Goal: Check status: Check status

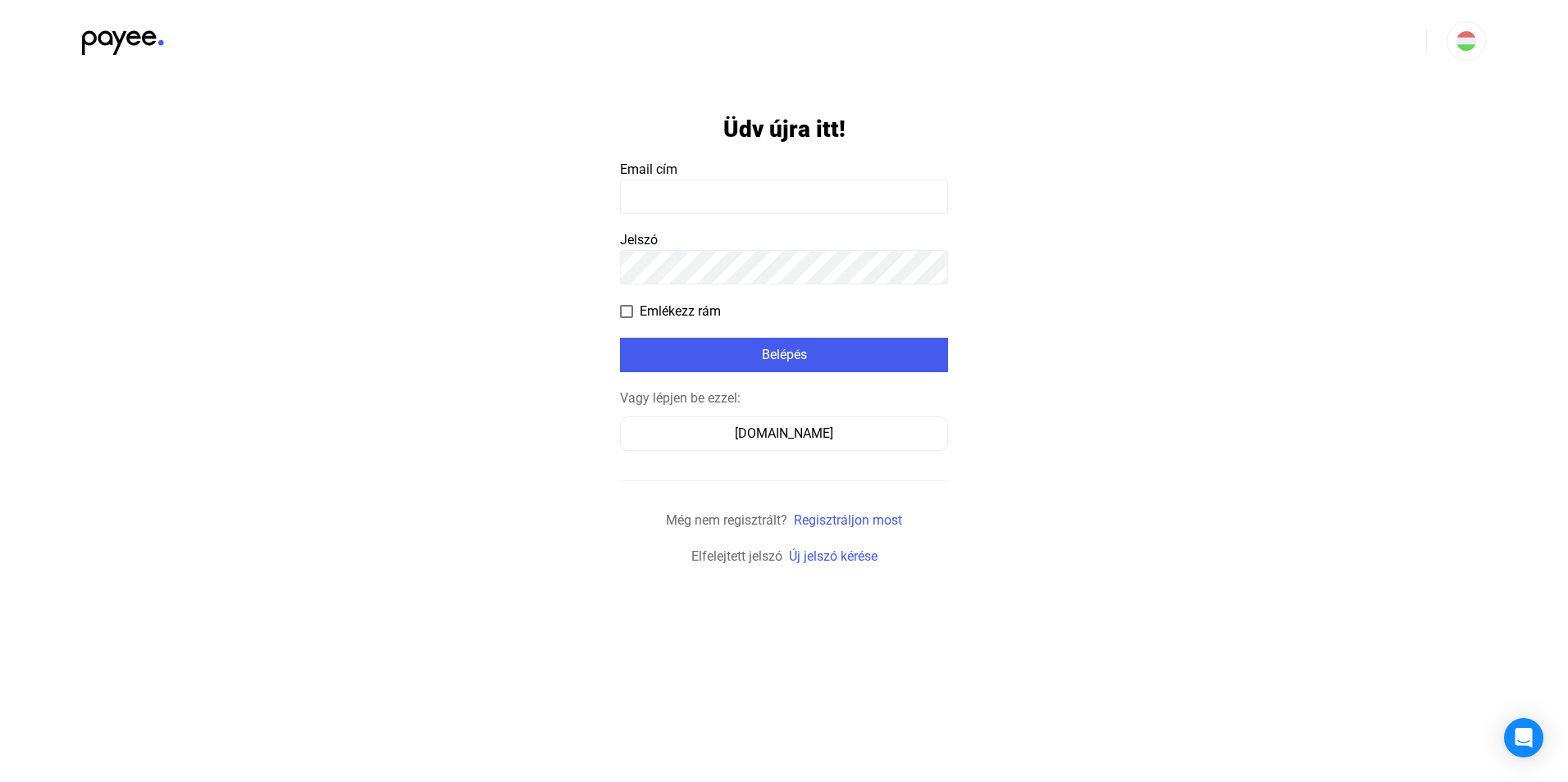
click at [721, 201] on input at bounding box center [784, 197] width 328 height 34
type input "**********"
click at [626, 314] on span at bounding box center [626, 312] width 13 height 13
click at [668, 345] on div "Belépés" at bounding box center [784, 355] width 318 height 20
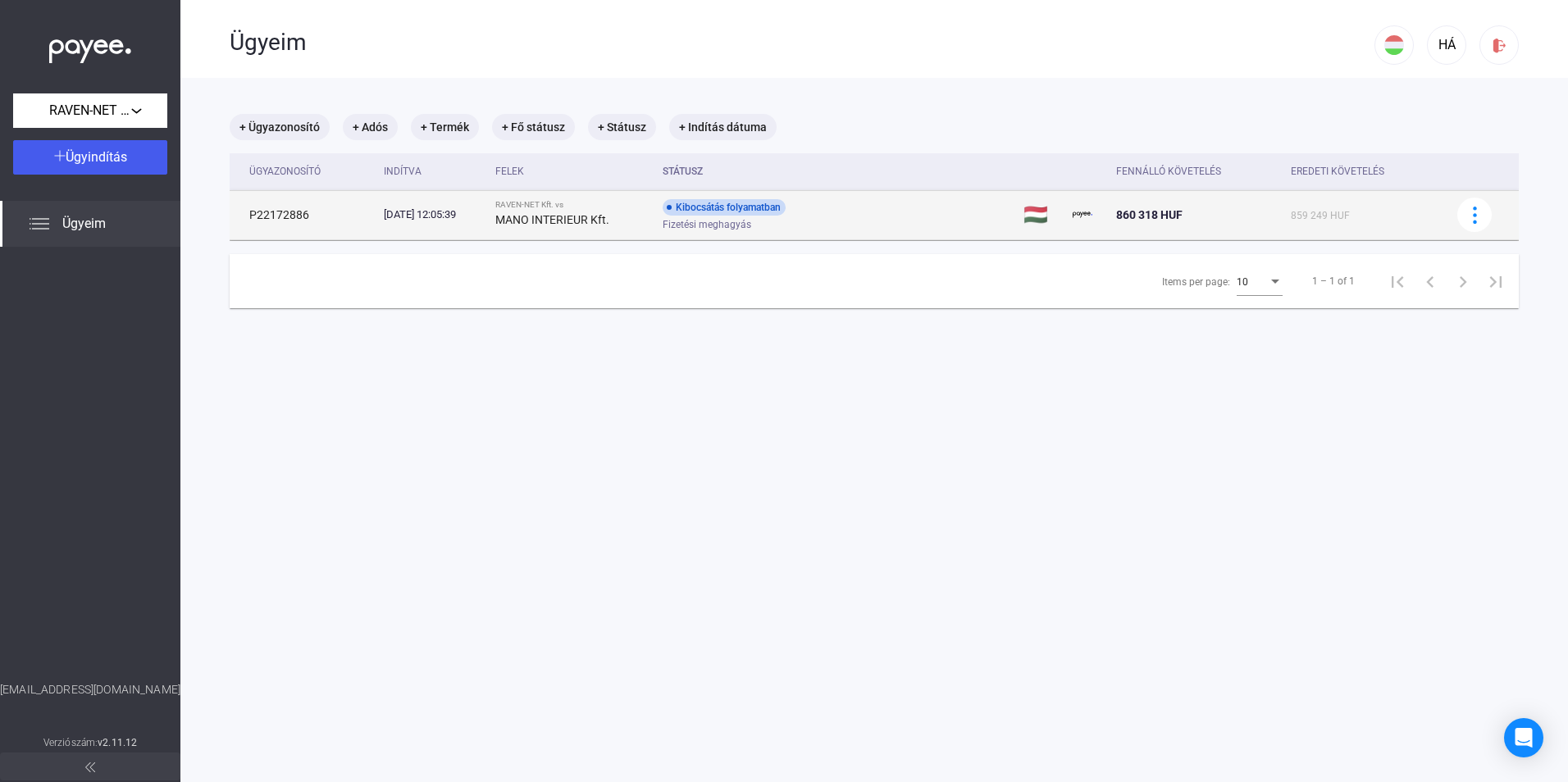
click at [922, 219] on div "Fizetési meghagyás" at bounding box center [793, 226] width 262 height 13
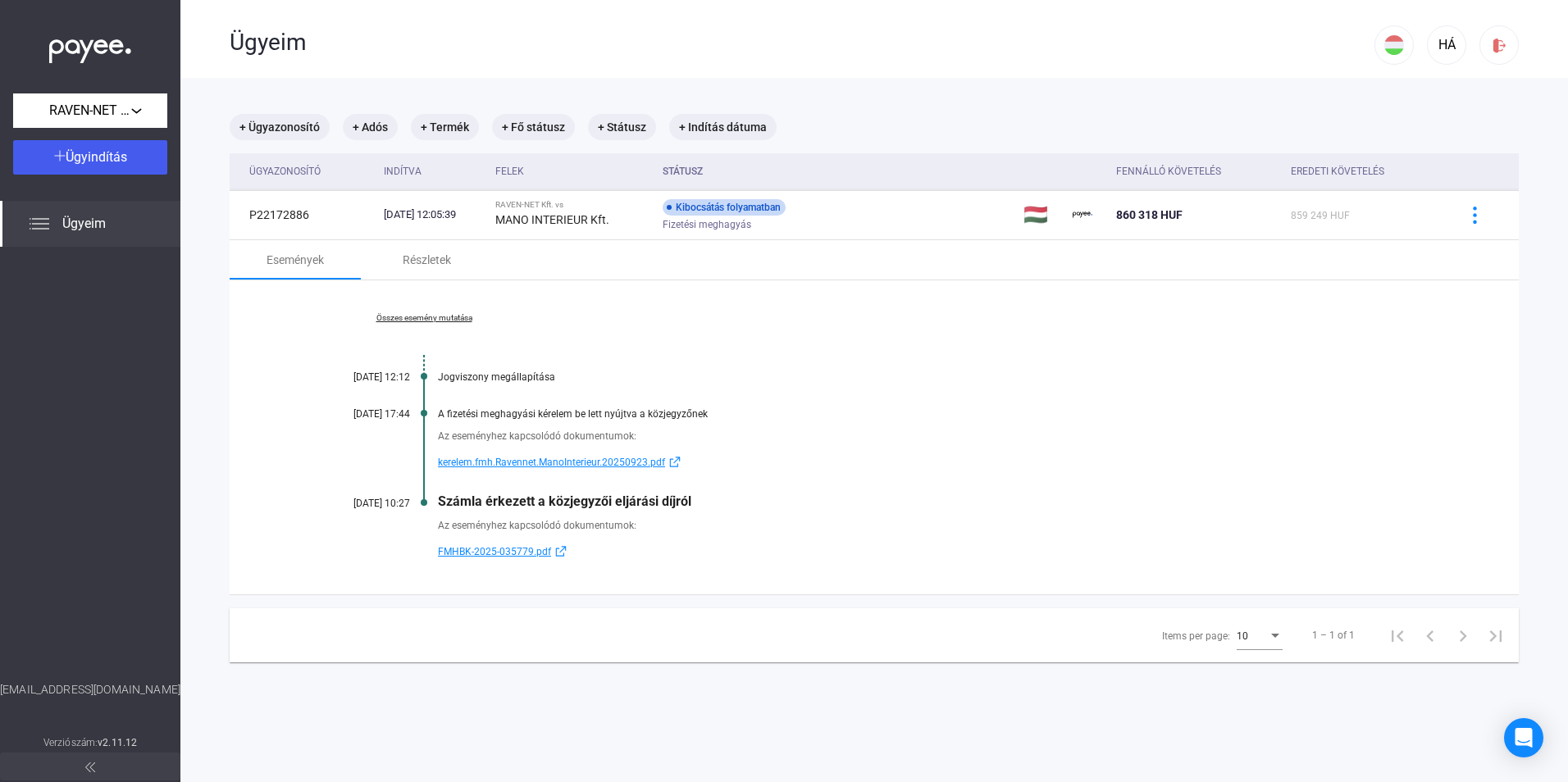
click at [557, 458] on span "kerelem.fmh.Ravennet.ManoInterieur.20250923.pdf" at bounding box center [551, 463] width 227 height 20
click at [479, 553] on span "FMHBK-2025-035779.pdf" at bounding box center [494, 552] width 113 height 20
